Goal: Find specific fact: Find specific fact

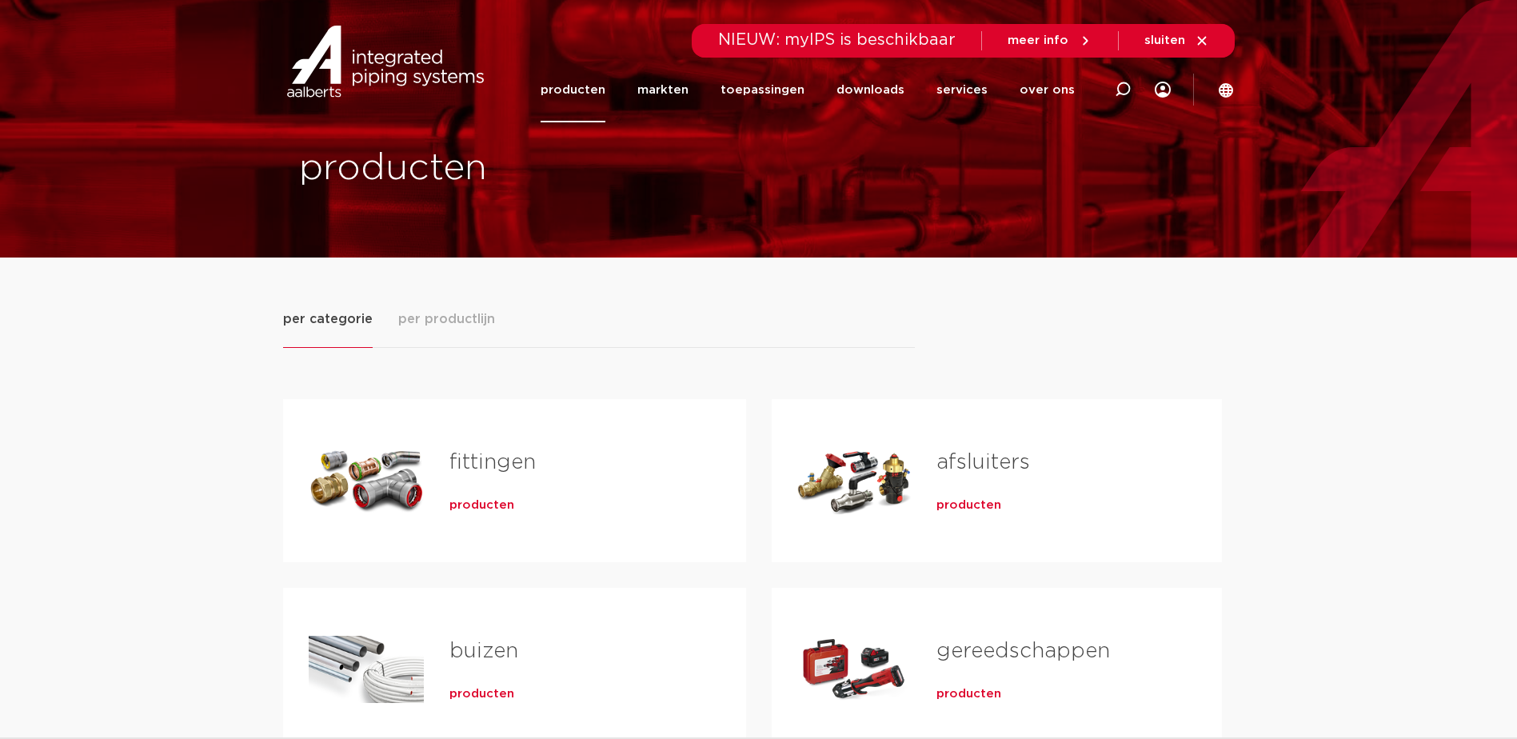
click at [474, 503] on span "producten" at bounding box center [481, 505] width 65 height 16
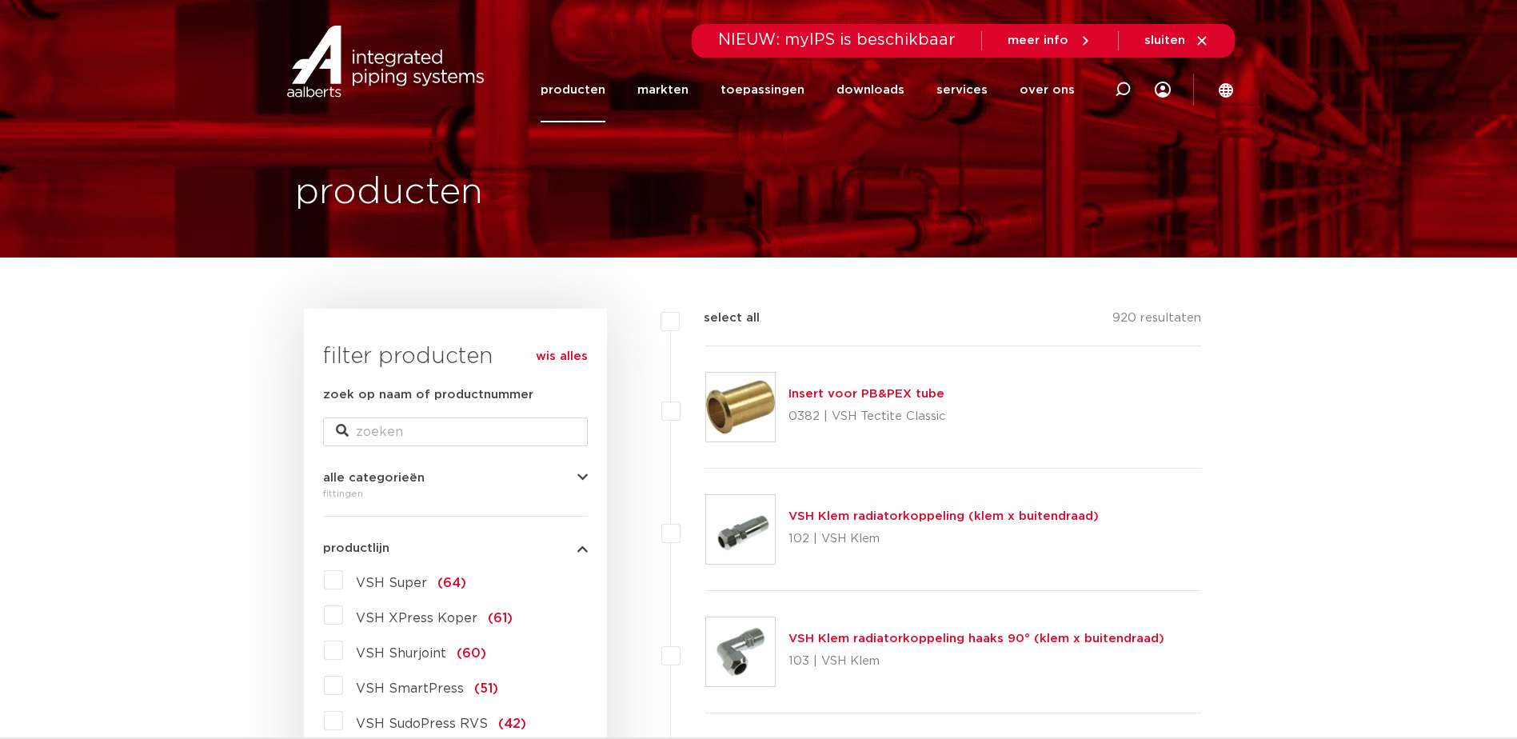
click at [343, 581] on label "VSH Super (64)" at bounding box center [404, 580] width 123 height 26
click at [0, 0] on input "VSH Super (64)" at bounding box center [0, 0] width 0 height 0
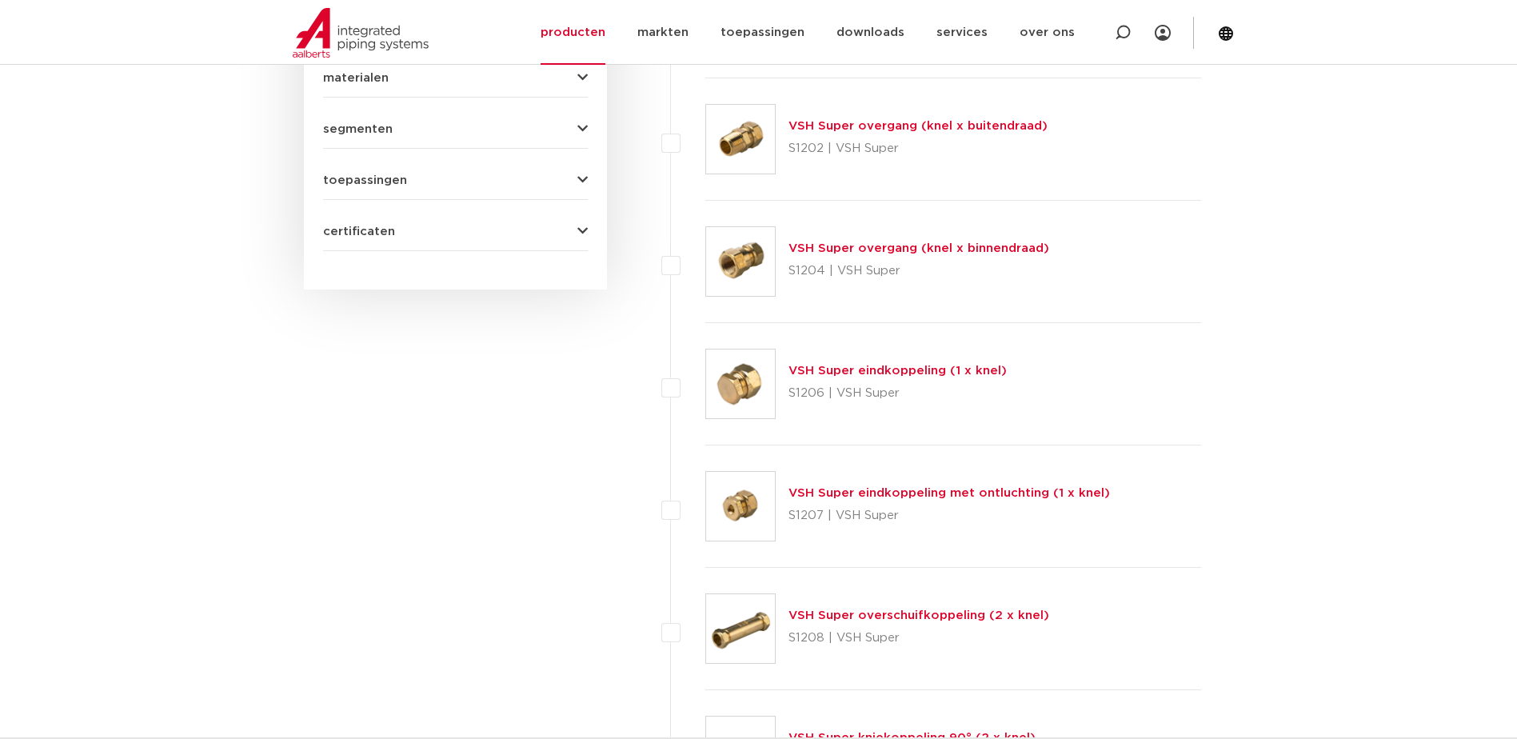
scroll to position [1200, 0]
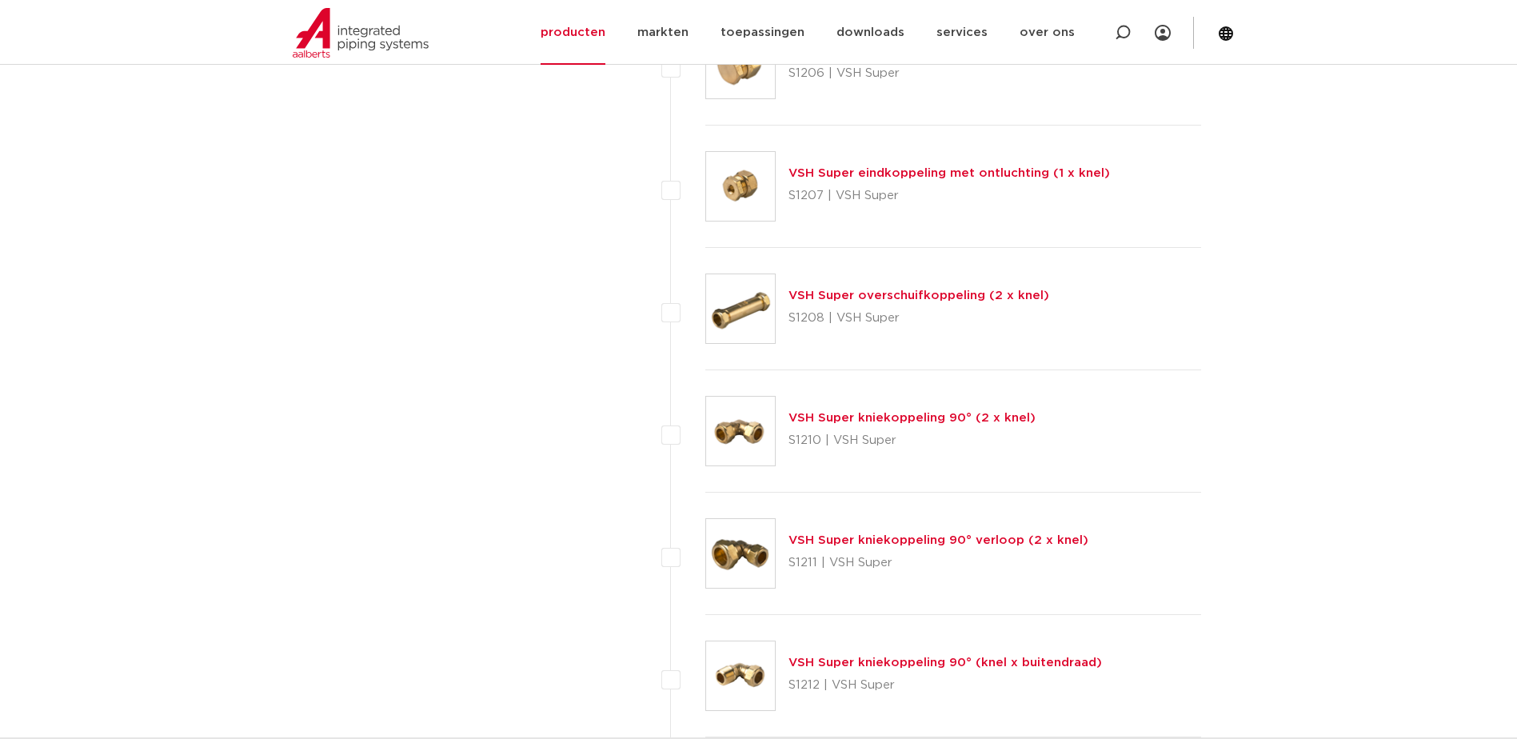
click at [878, 427] on div "VSH Super kniekoppeling 90° (2 x knel) S1210 | VSH Super" at bounding box center [912, 431] width 247 height 45
click at [869, 420] on link "VSH Super kniekoppeling 90° (2 x knel)" at bounding box center [912, 418] width 247 height 12
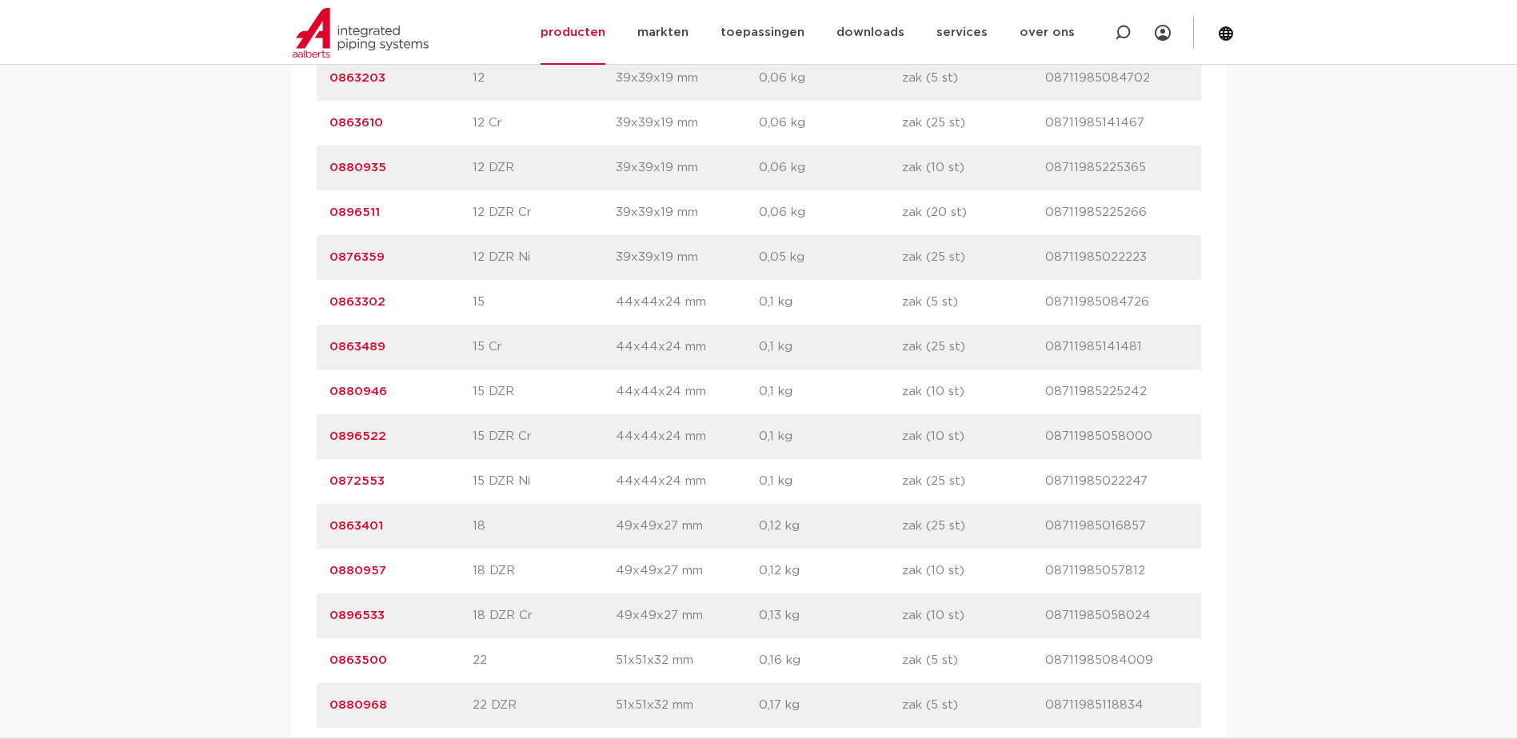
scroll to position [1519, 0]
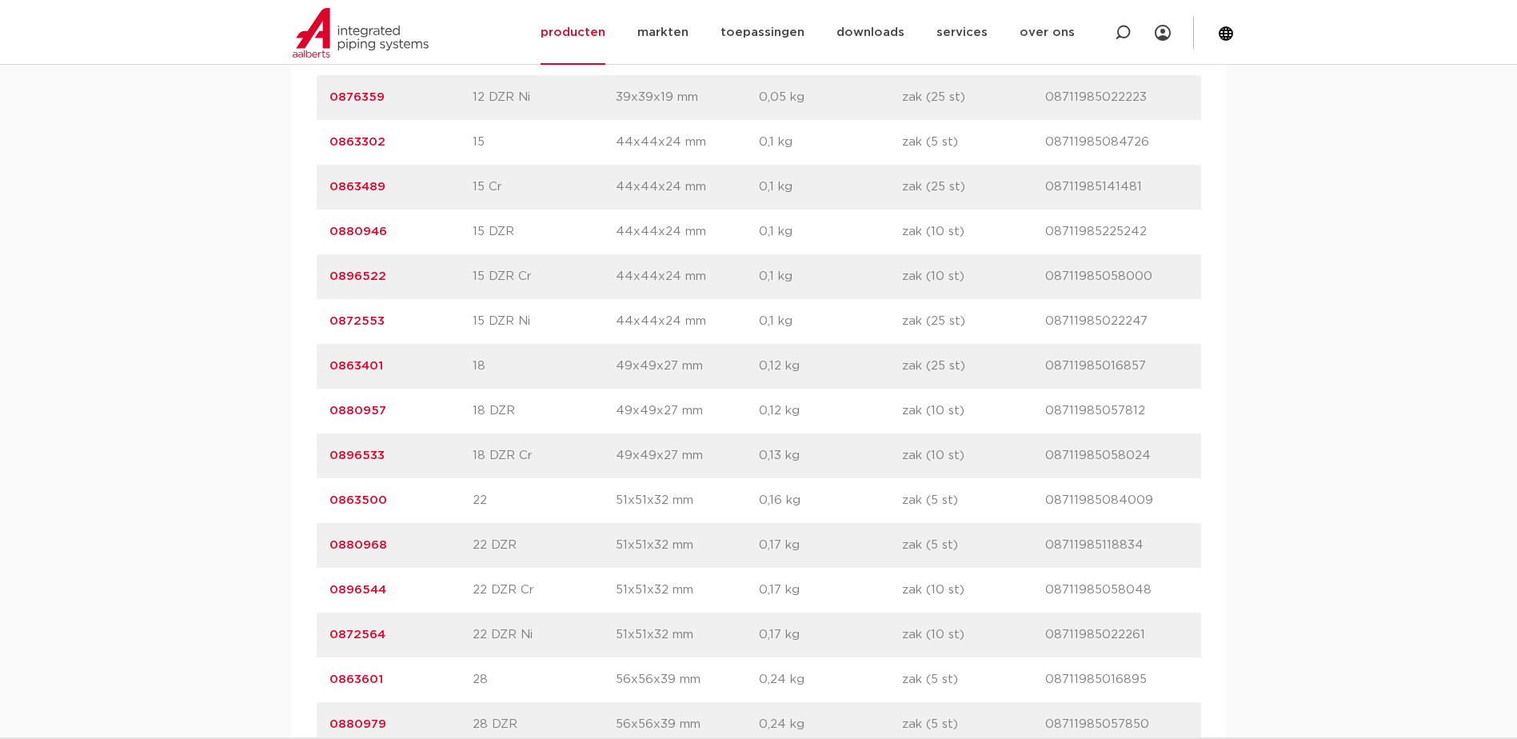
drag, startPoint x: 326, startPoint y: 504, endPoint x: 392, endPoint y: 501, distance: 65.7
click at [392, 501] on div "artikelnummer 0863500 afmeting 22 afmetingen 51x51x32 mm gewicht 0,16 kg verpak…" at bounding box center [759, 500] width 885 height 45
copy link "0863500"
